Goal: Task Accomplishment & Management: Complete application form

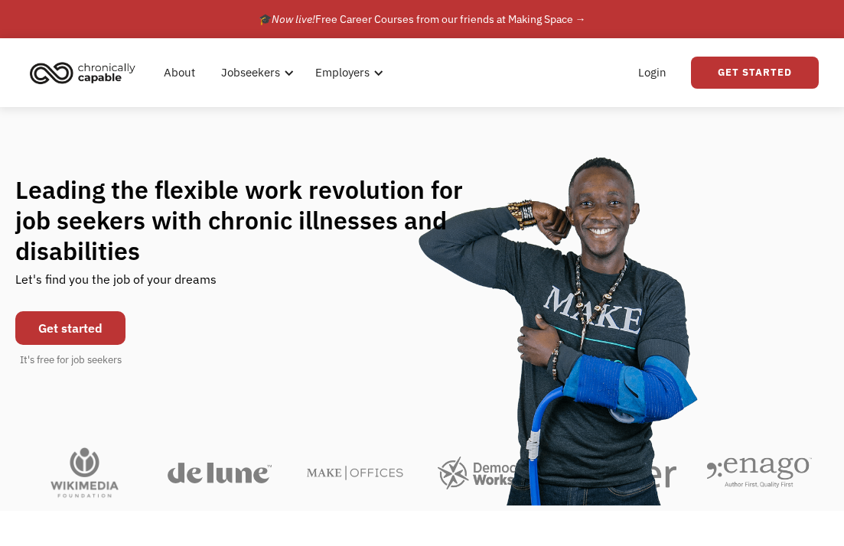
click at [108, 329] on link "Get started" at bounding box center [70, 328] width 110 height 34
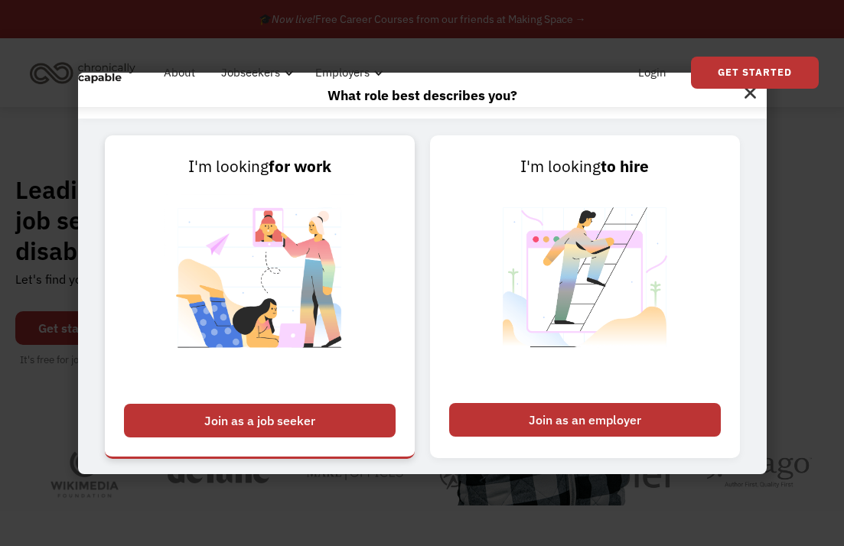
click at [308, 435] on div "Join as a job seeker" at bounding box center [260, 421] width 272 height 34
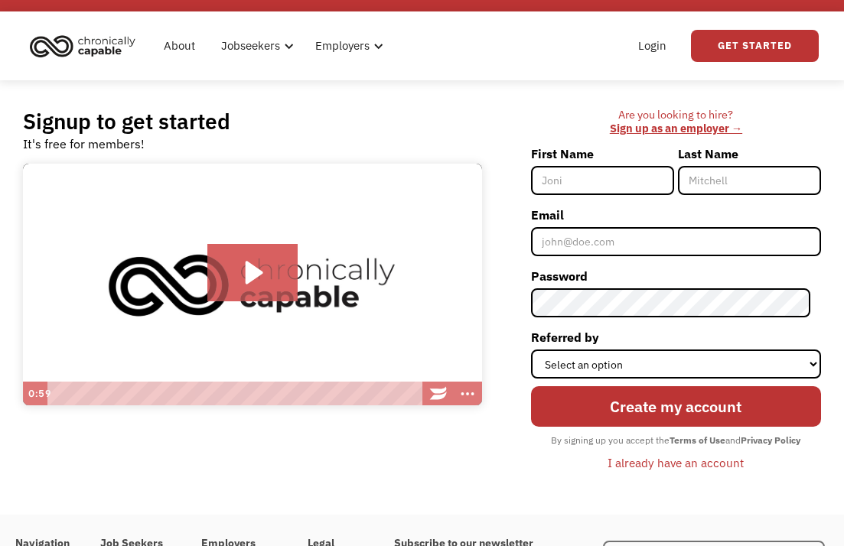
scroll to position [25, 0]
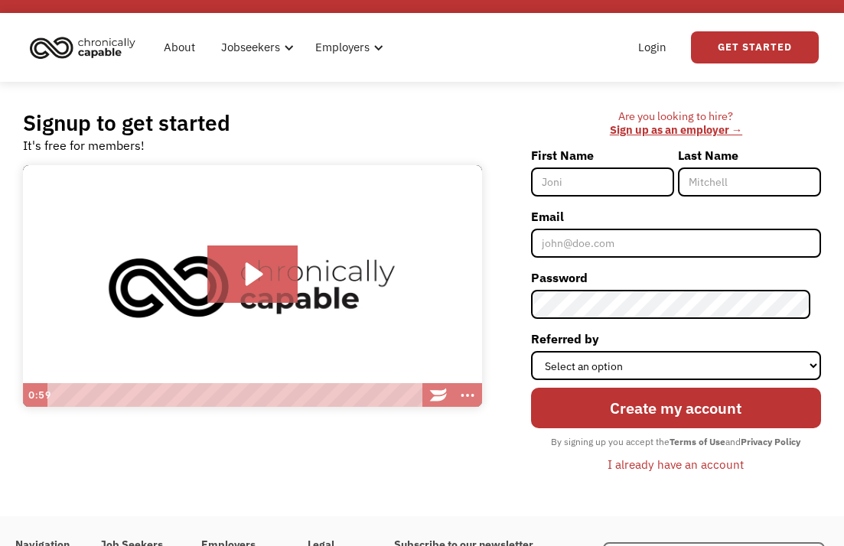
click at [656, 188] on input "First Name" at bounding box center [602, 182] width 143 height 29
click at [656, 182] on input "First Name" at bounding box center [602, 182] width 143 height 29
type input "Faye"
type input "Marland"
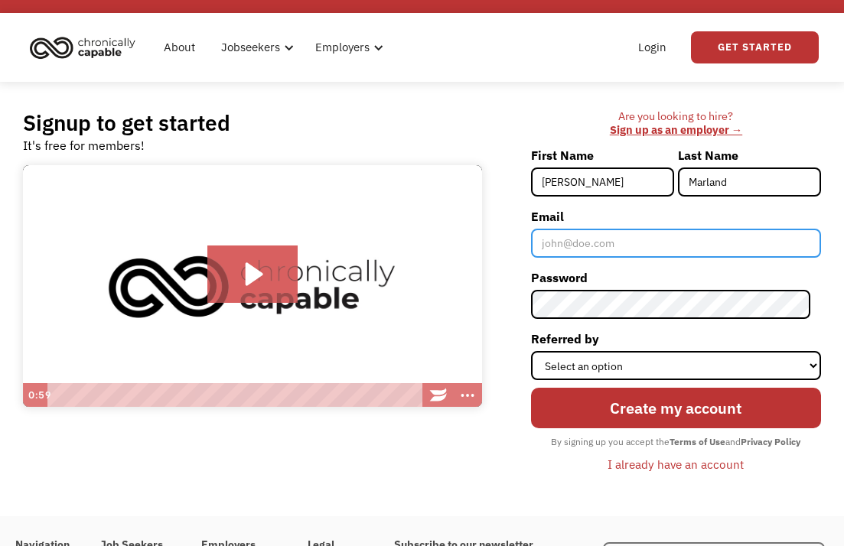
type input "fayemarland@gmail.com"
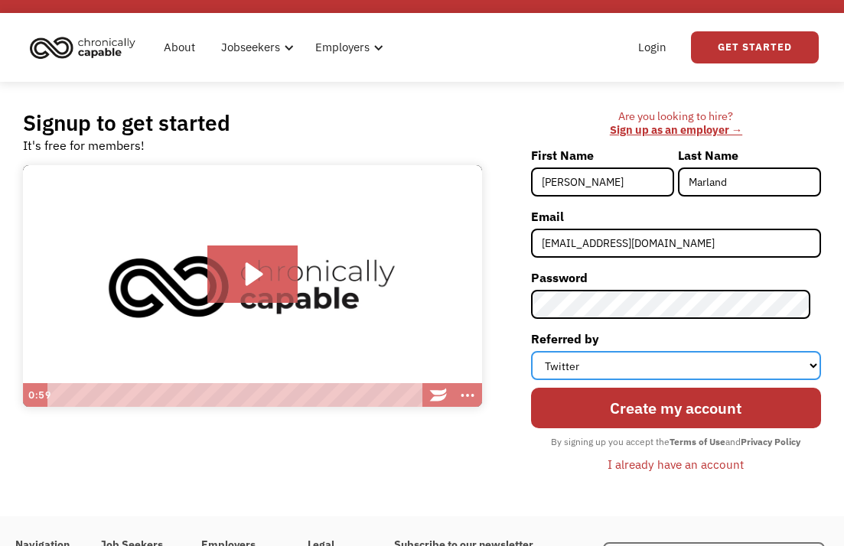
select select "Search Engine"
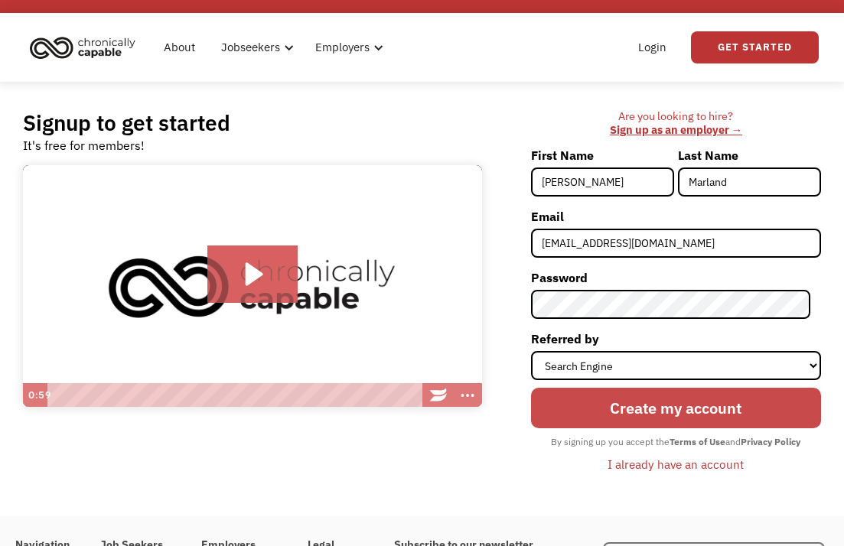
click at [673, 415] on input "Create my account" at bounding box center [676, 408] width 290 height 41
click at [628, 414] on input "Create my account" at bounding box center [676, 408] width 290 height 41
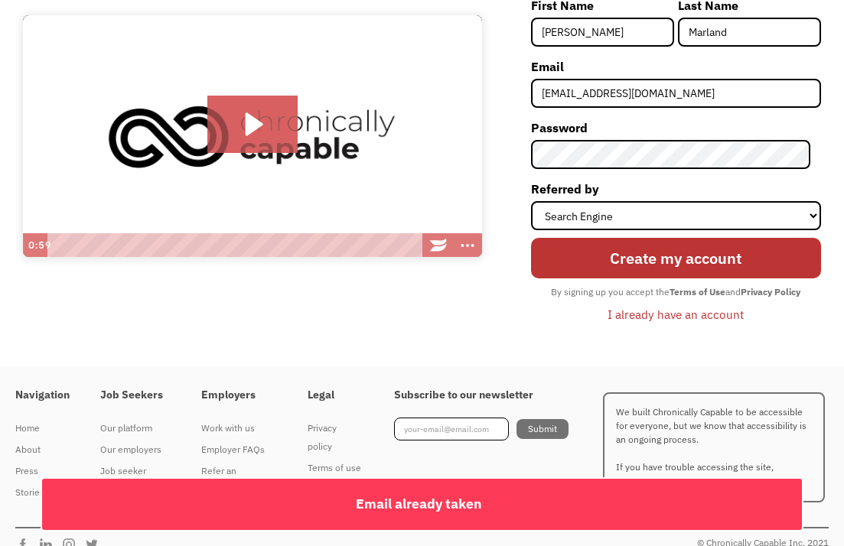
scroll to position [174, 0]
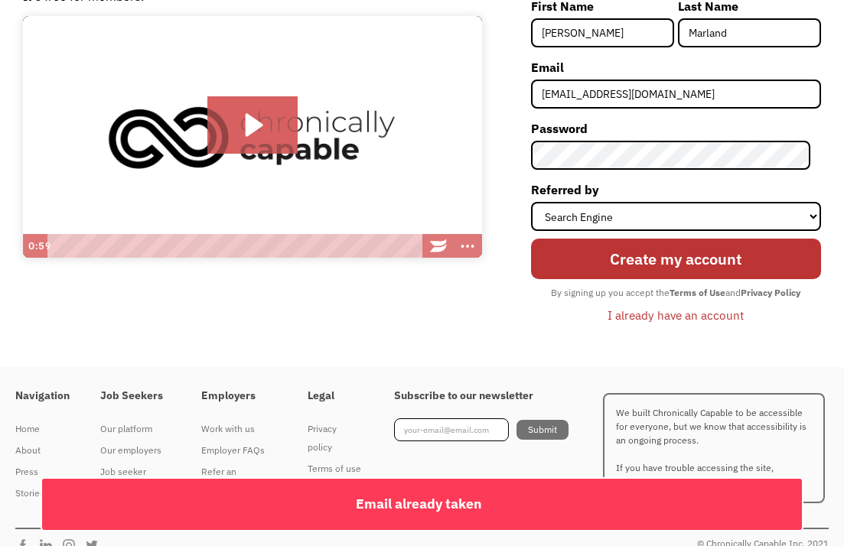
click at [640, 319] on div "I already have an account" at bounding box center [675, 315] width 136 height 18
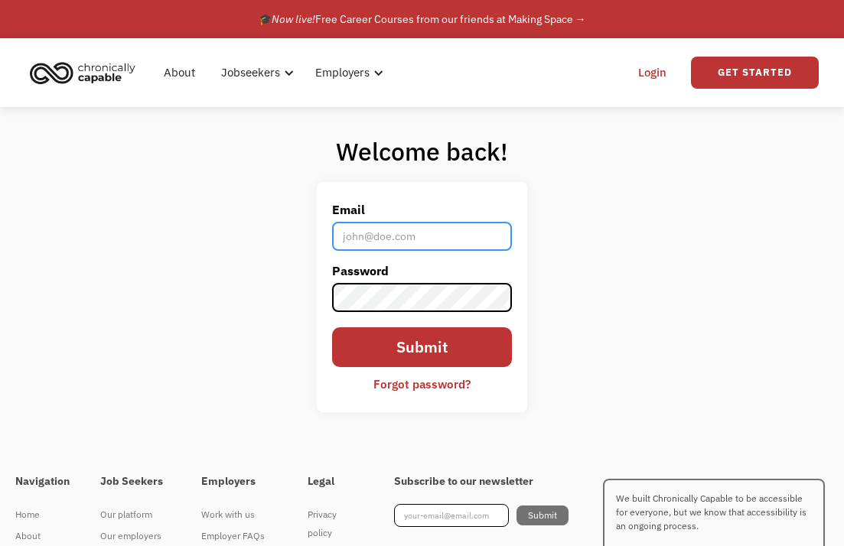
type input "[EMAIL_ADDRESS][DOMAIN_NAME]"
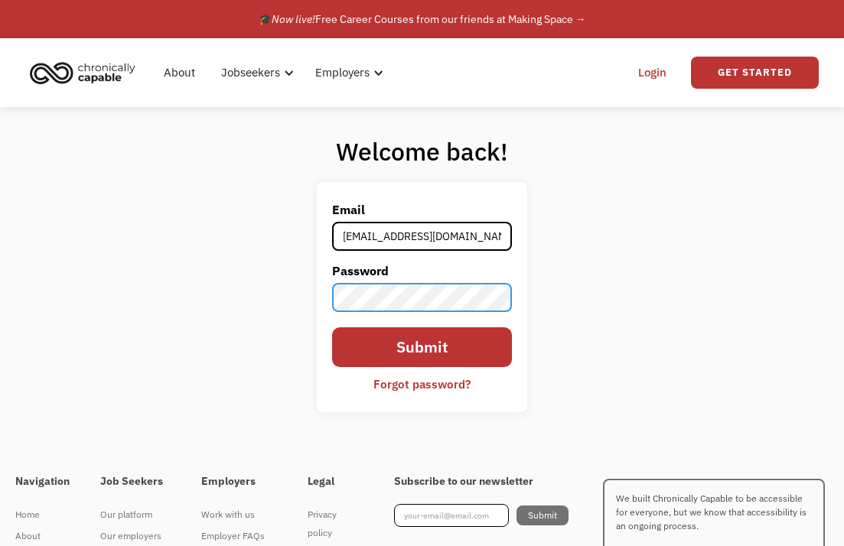
click at [422, 357] on input "Submit" at bounding box center [422, 347] width 181 height 41
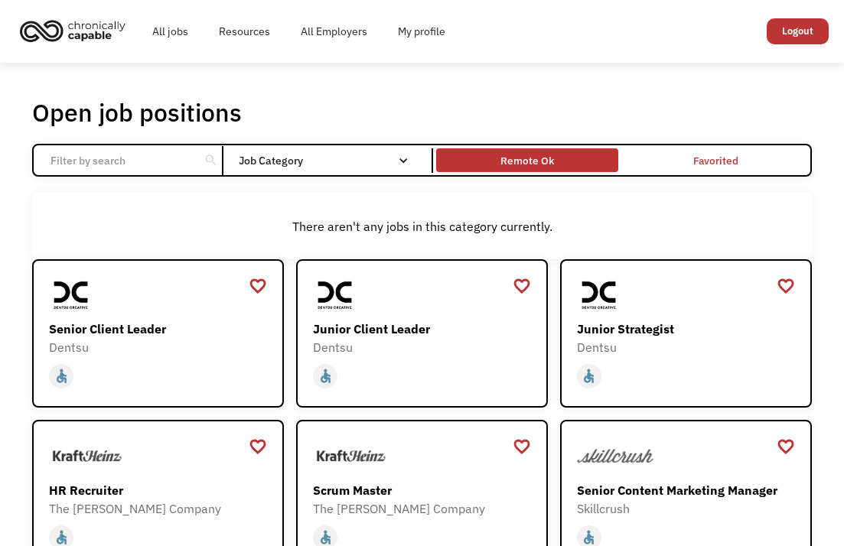
click at [550, 152] on div "Remote Ok" at bounding box center [527, 160] width 54 height 18
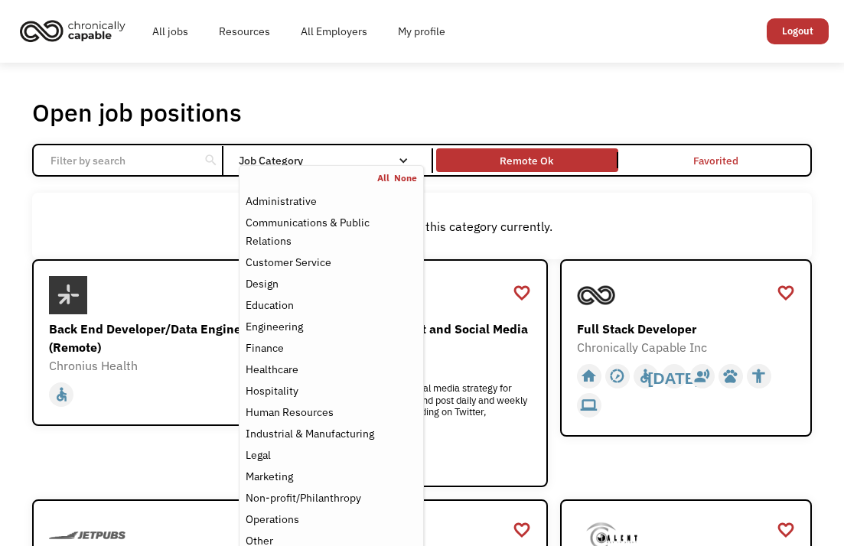
click at [347, 166] on nav "All None Administrative Communications & Public Relations Customer Service Desi…" at bounding box center [331, 404] width 184 height 479
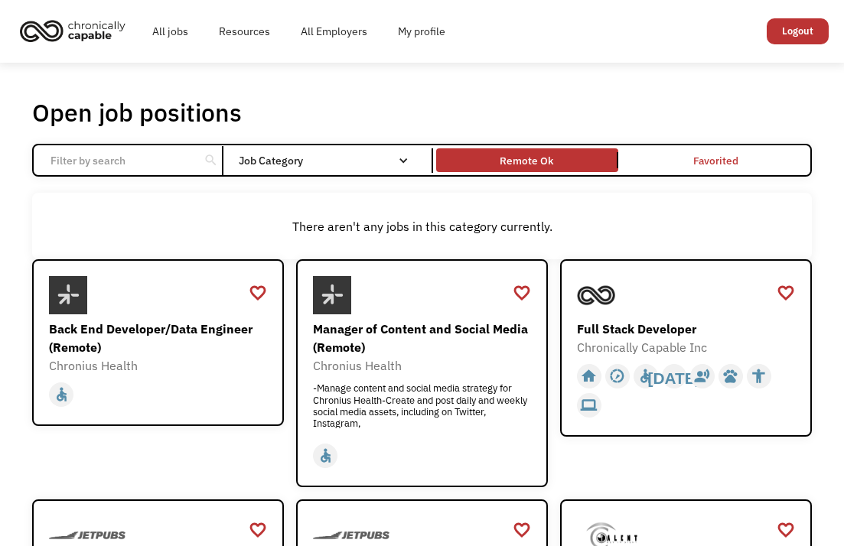
click at [182, 164] on input "Email Form" at bounding box center [116, 160] width 150 height 29
type input "part time"
click input "Email Form" at bounding box center [0, 0] width 0 height 0
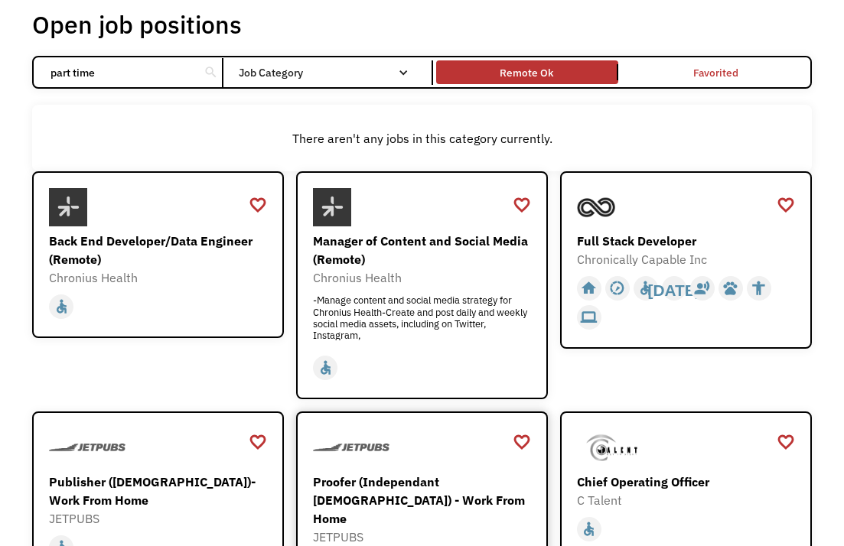
scroll to position [89, 0]
